Goal: Task Accomplishment & Management: Manage account settings

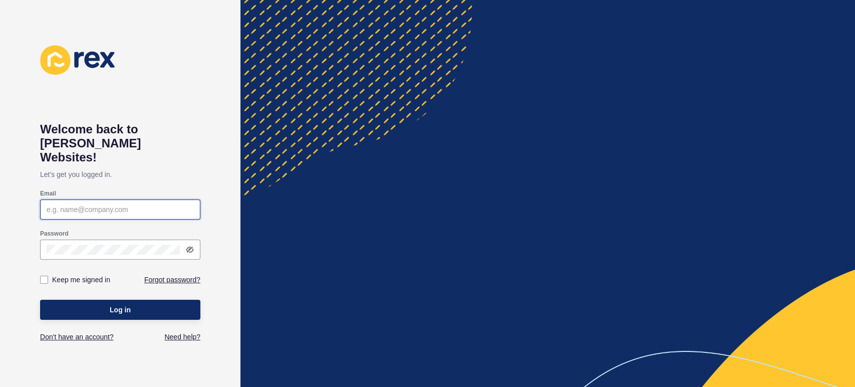
click at [110, 204] on input "Email" at bounding box center [120, 209] width 147 height 10
type input "[PERSON_NAME][EMAIL_ADDRESS][PERSON_NAME][DOMAIN_NAME]"
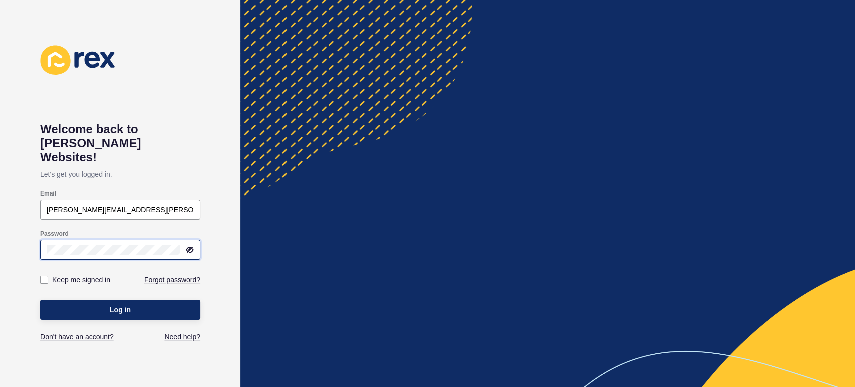
click at [40, 300] on button "Log in" at bounding box center [120, 310] width 160 height 20
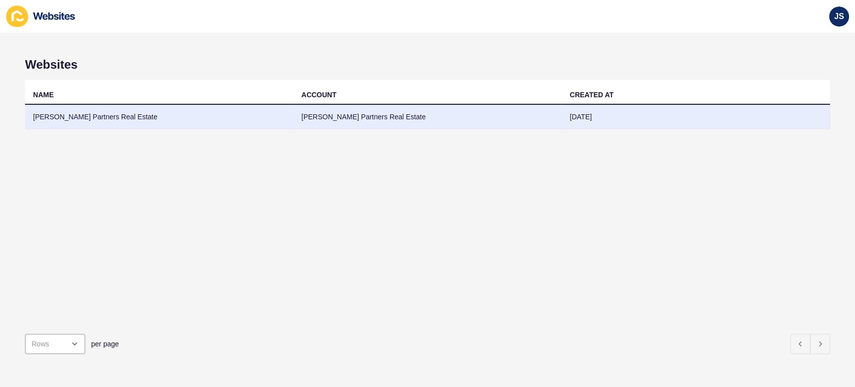
click at [103, 112] on td "[PERSON_NAME] Partners Real Estate" at bounding box center [159, 117] width 268 height 25
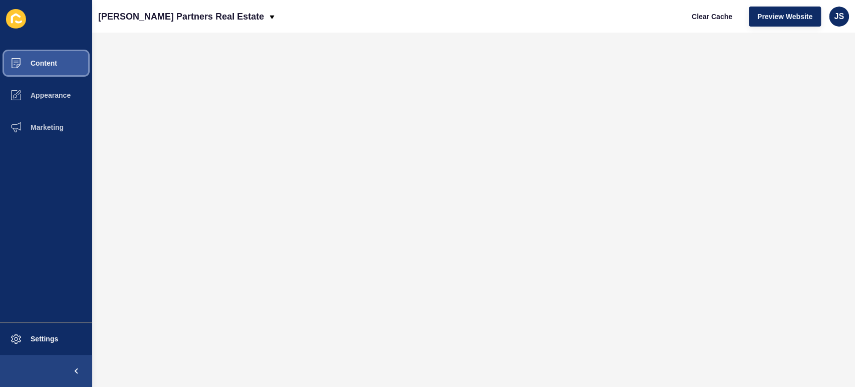
click at [71, 63] on button "Content" at bounding box center [46, 63] width 92 height 32
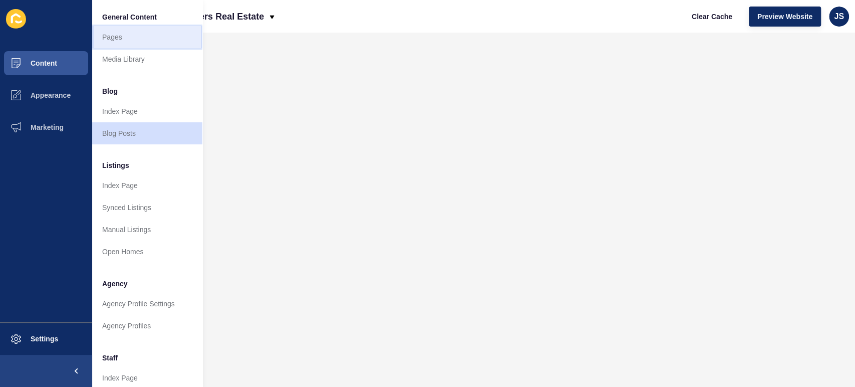
click at [124, 43] on link "Pages" at bounding box center [147, 37] width 110 height 22
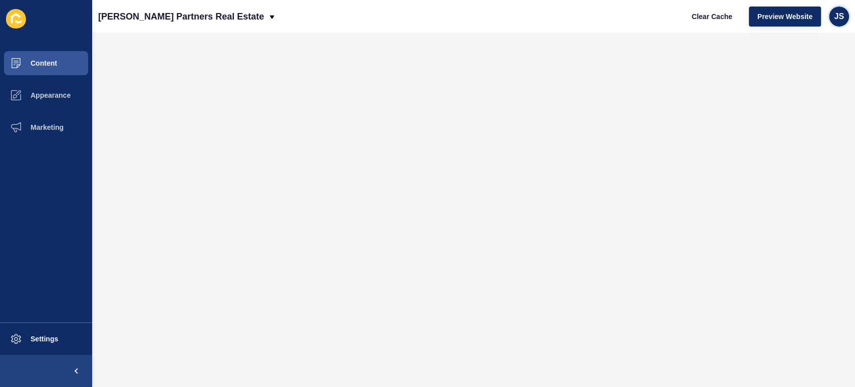
click at [841, 18] on span "JS" at bounding box center [839, 17] width 10 height 10
click at [829, 77] on link "Logout" at bounding box center [816, 84] width 74 height 22
